Goal: Task Accomplishment & Management: Complete application form

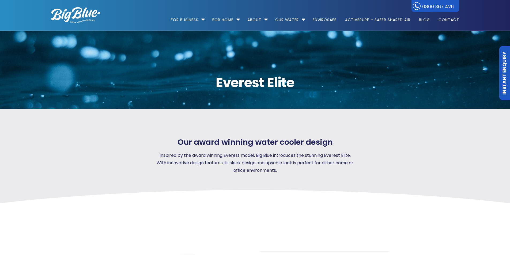
click at [71, 13] on img at bounding box center [75, 15] width 49 height 16
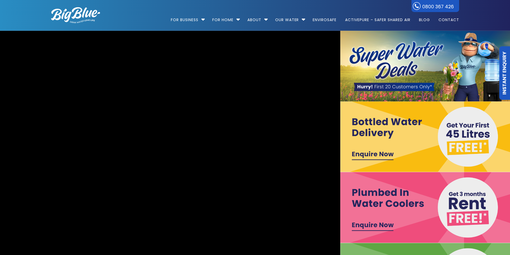
click at [505, 77] on link "Instant Enquiry" at bounding box center [504, 73] width 11 height 54
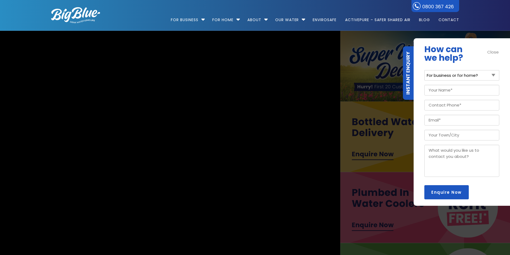
click at [493, 77] on select "For business or for home? For Business For Home" at bounding box center [461, 75] width 75 height 10
select select "For Business"
click at [424, 70] on select "For business or for home? For Business For Home" at bounding box center [461, 75] width 75 height 10
click at [472, 92] on input "Your Name (Required)" at bounding box center [461, 90] width 75 height 11
type input "Meg"
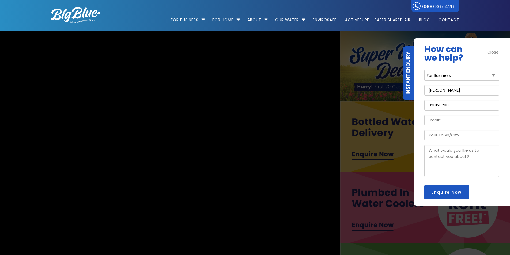
type input "0211120208"
click at [454, 123] on input "Email (Required)" at bounding box center [461, 120] width 75 height 11
type input "meg.pwrfit@gmail.com"
click at [460, 139] on input "Your Town/City" at bounding box center [461, 135] width 75 height 11
type input "Waimauku"
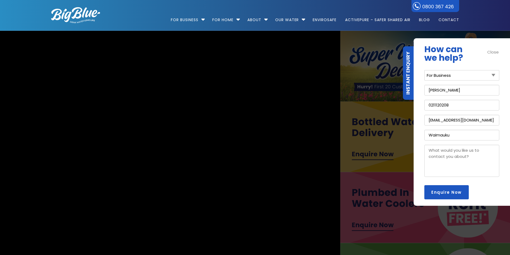
click at [454, 152] on textarea "Message" at bounding box center [461, 161] width 75 height 32
type textarea "Bottle water + cooler rental"
click at [448, 195] on input "Enquire Now" at bounding box center [446, 192] width 44 height 14
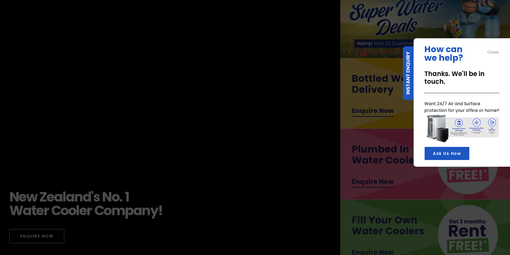
click at [442, 132] on img at bounding box center [461, 129] width 75 height 31
click at [466, 128] on img at bounding box center [461, 129] width 75 height 31
click at [452, 157] on link "Ask Us How" at bounding box center [446, 154] width 45 height 14
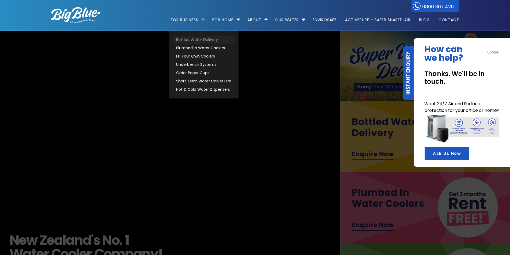
click at [195, 38] on link "Bottled Water Delivery" at bounding box center [204, 40] width 60 height 8
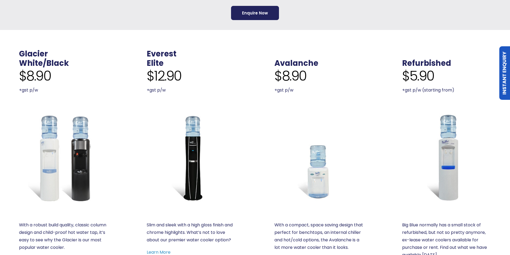
scroll to position [268, 0]
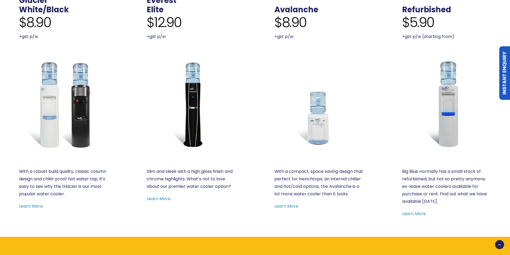
click at [190, 115] on img at bounding box center [191, 104] width 89 height 89
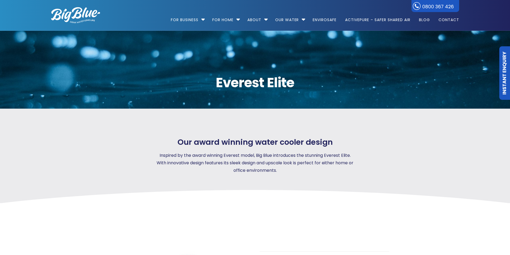
click at [75, 14] on img at bounding box center [75, 15] width 49 height 16
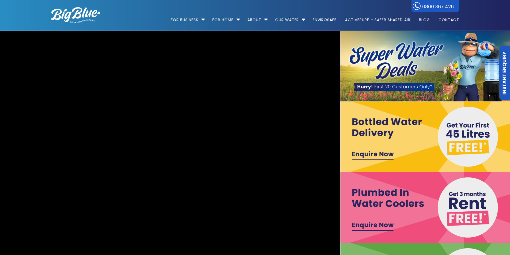
click at [380, 155] on img at bounding box center [425, 136] width 170 height 71
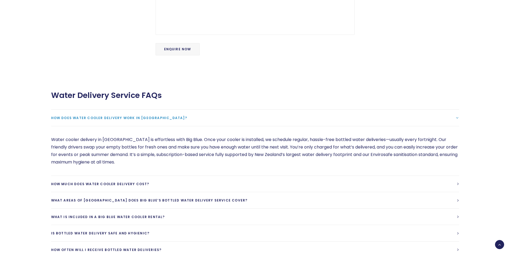
scroll to position [455, 0]
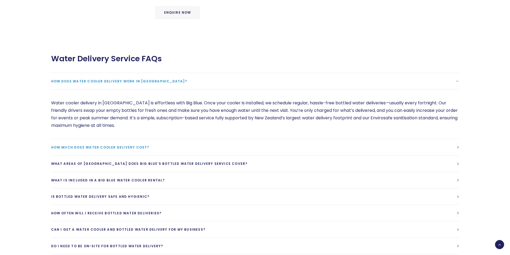
click at [149, 145] on span "How much does water cooler delivery cost?" at bounding box center [100, 147] width 98 height 5
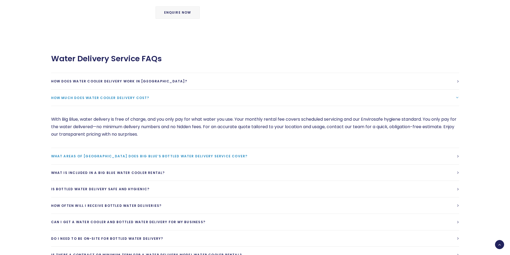
scroll to position [482, 0]
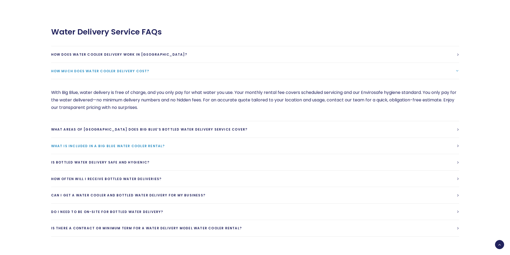
click at [143, 144] on span "What is included in a Big Blue Water cooler rental?" at bounding box center [108, 146] width 114 height 5
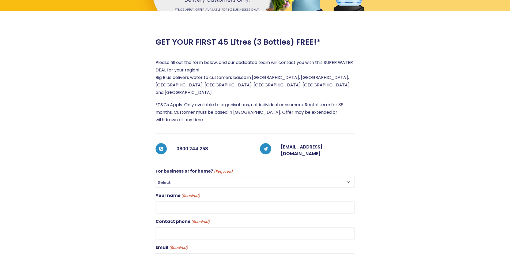
scroll to position [0, 0]
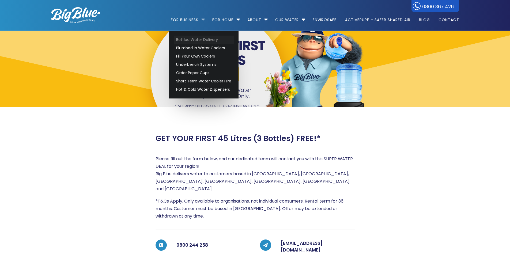
click at [186, 40] on link "Bottled Water Delivery" at bounding box center [204, 40] width 60 height 8
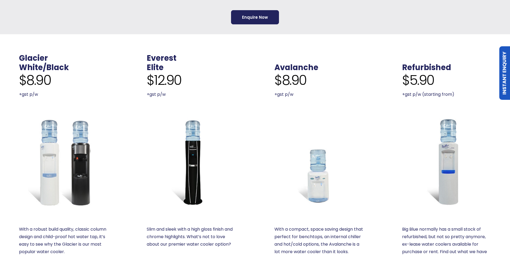
scroll to position [214, 0]
